Goal: Navigation & Orientation: Find specific page/section

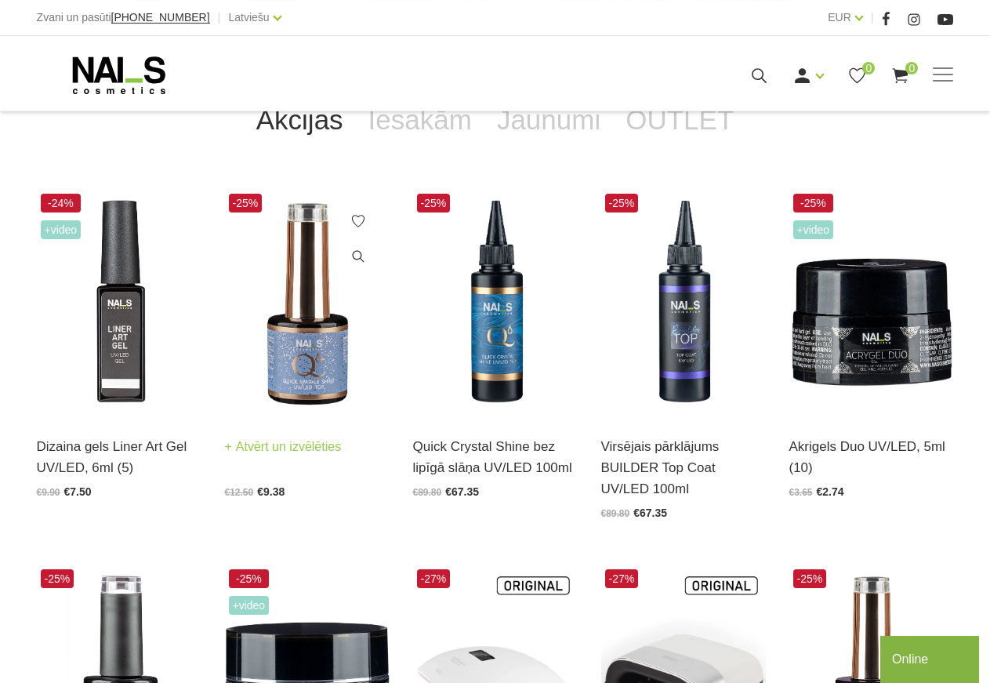
scroll to position [320, 0]
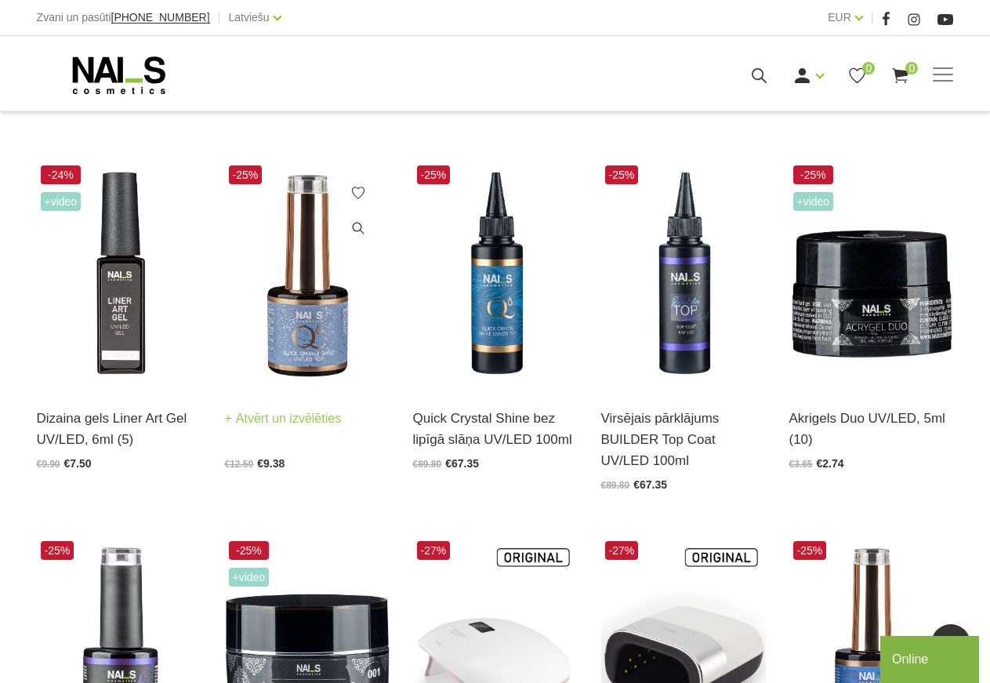
click at [315, 334] on img at bounding box center [307, 275] width 165 height 227
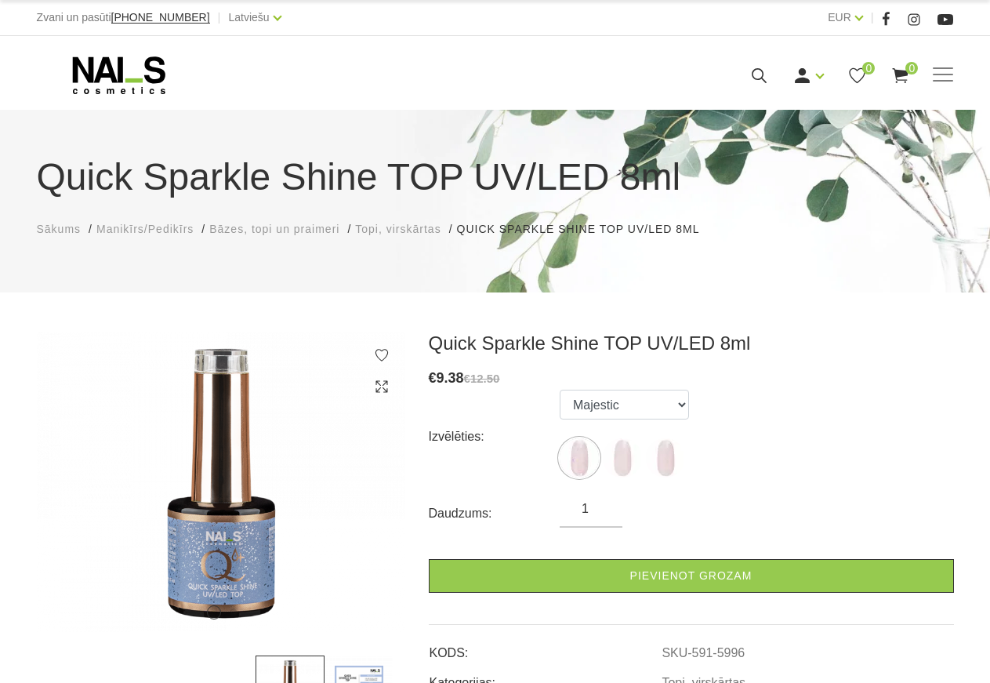
click at [141, 231] on span "Manikīrs/Pedikīrs" at bounding box center [144, 229] width 97 height 13
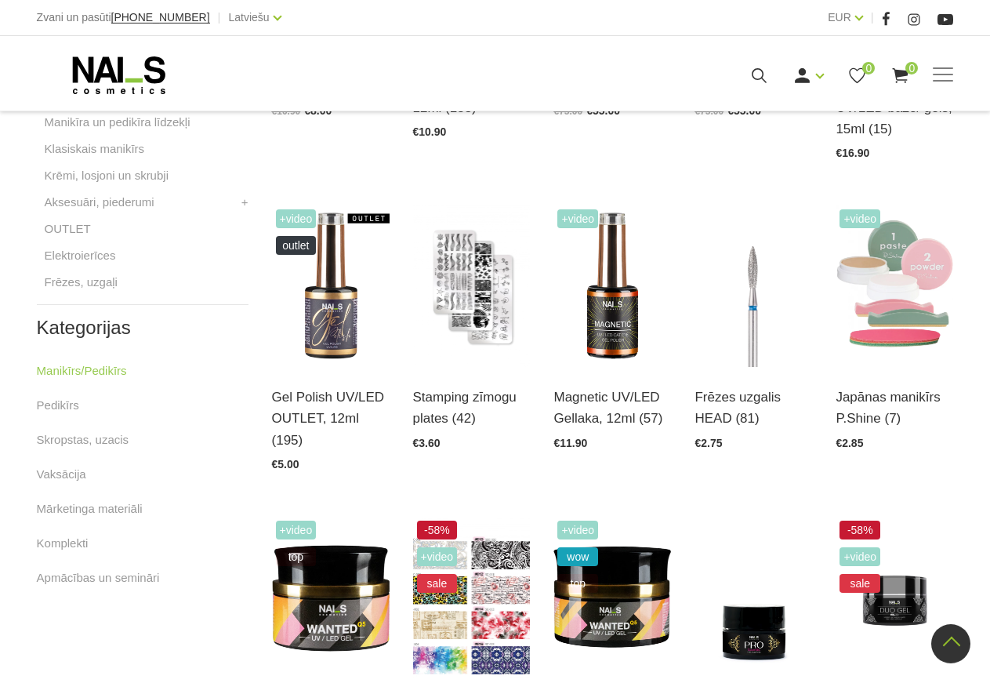
scroll to position [800, 0]
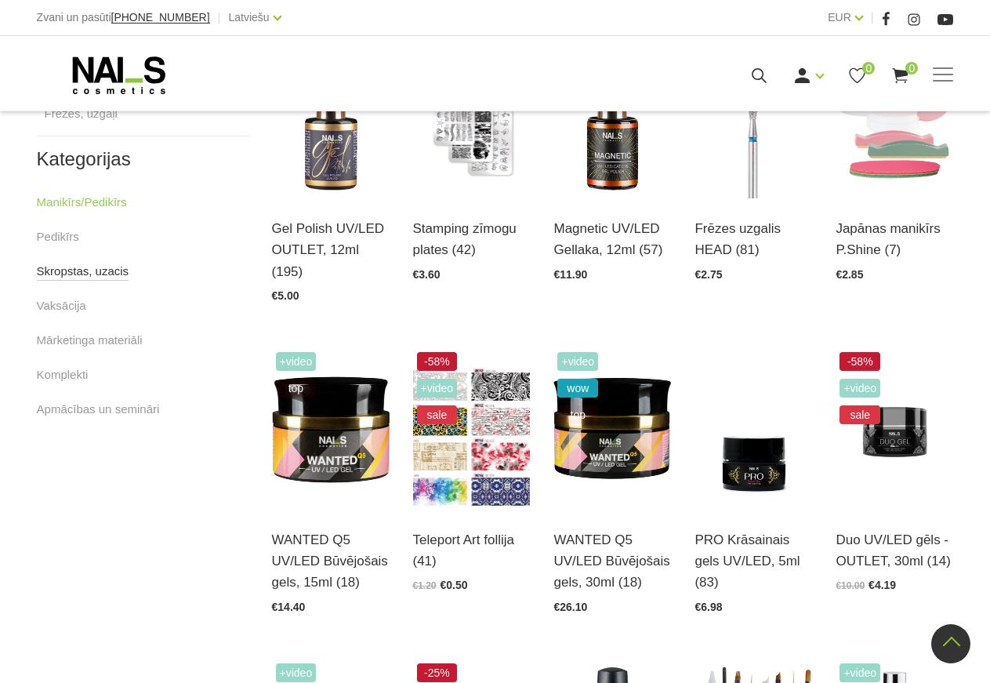
click at [95, 274] on link "Skropstas, uzacis" at bounding box center [83, 271] width 93 height 19
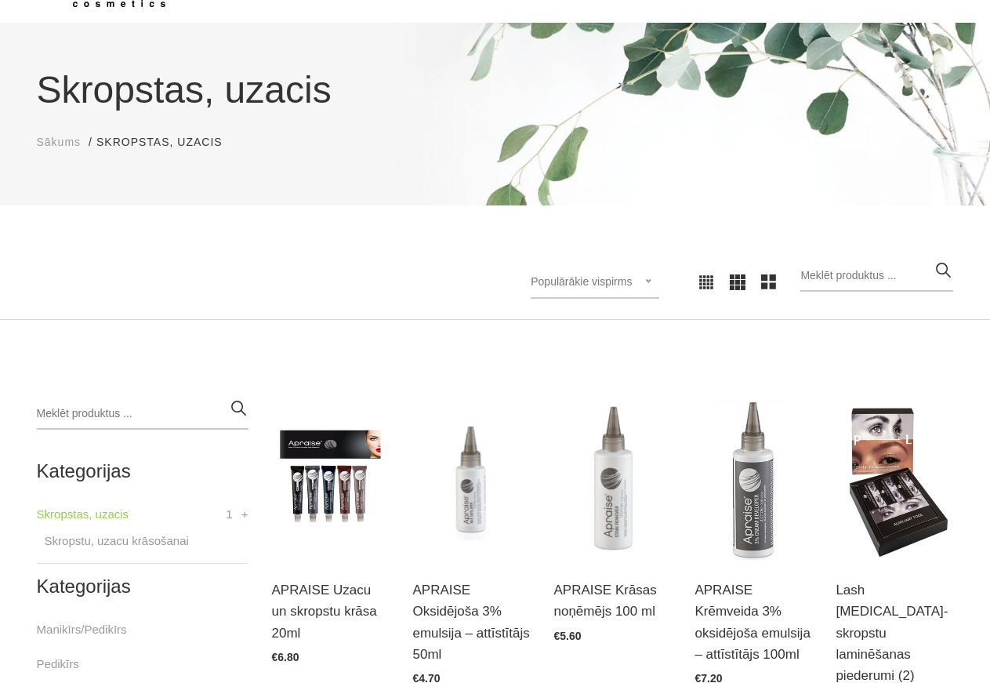
scroll to position [80, 0]
